Goal: Task Accomplishment & Management: Complete application form

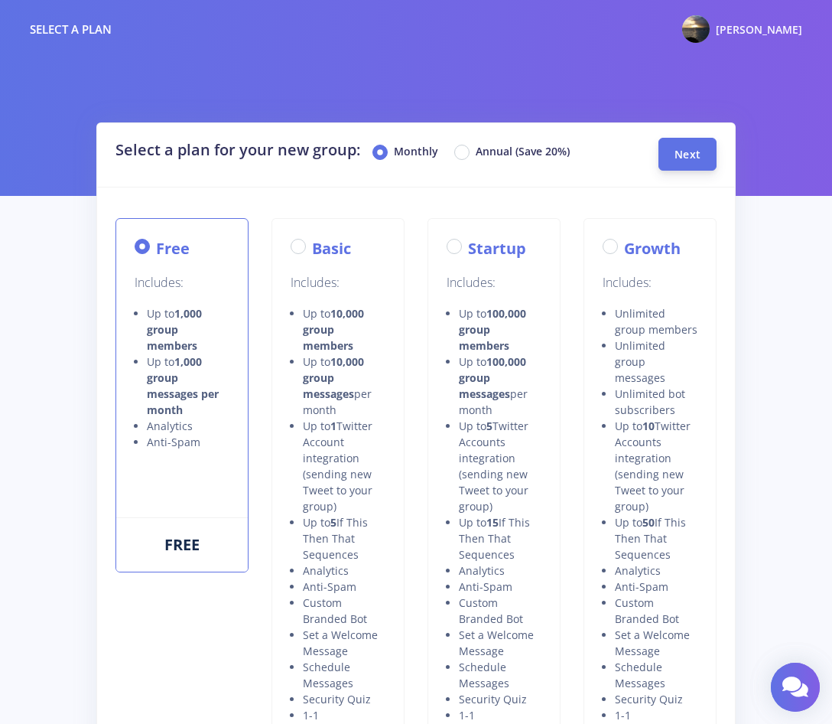
click at [688, 151] on span "Next" at bounding box center [688, 154] width 26 height 15
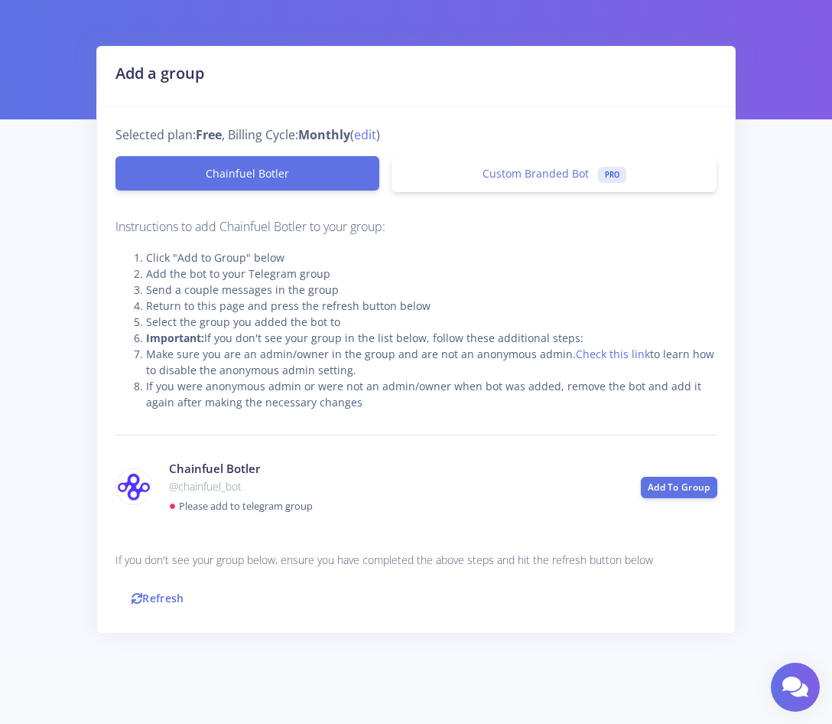
scroll to position [84, 0]
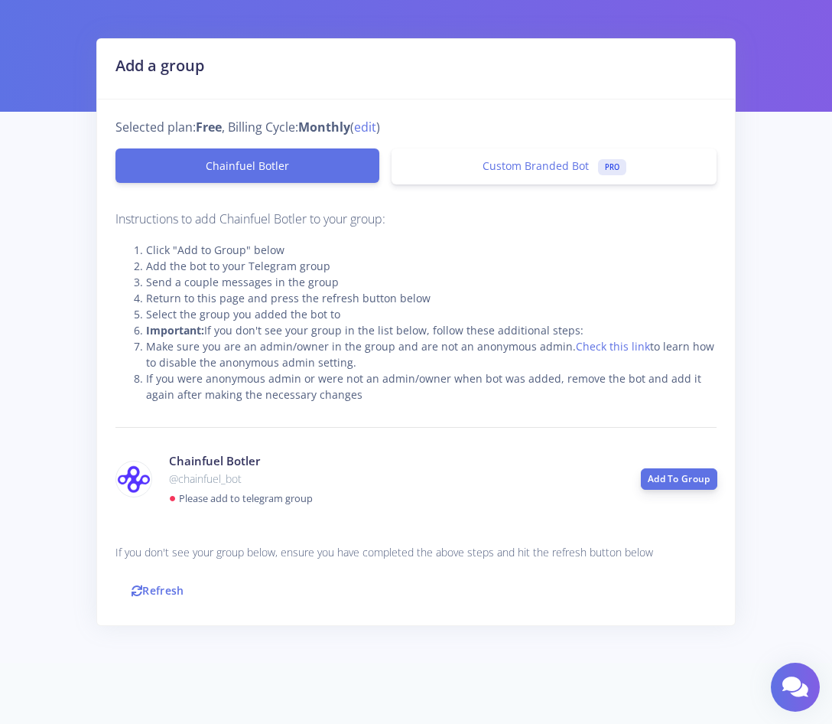
click at [688, 477] on link "Add To Group" at bounding box center [679, 478] width 76 height 21
